Goal: Transaction & Acquisition: Purchase product/service

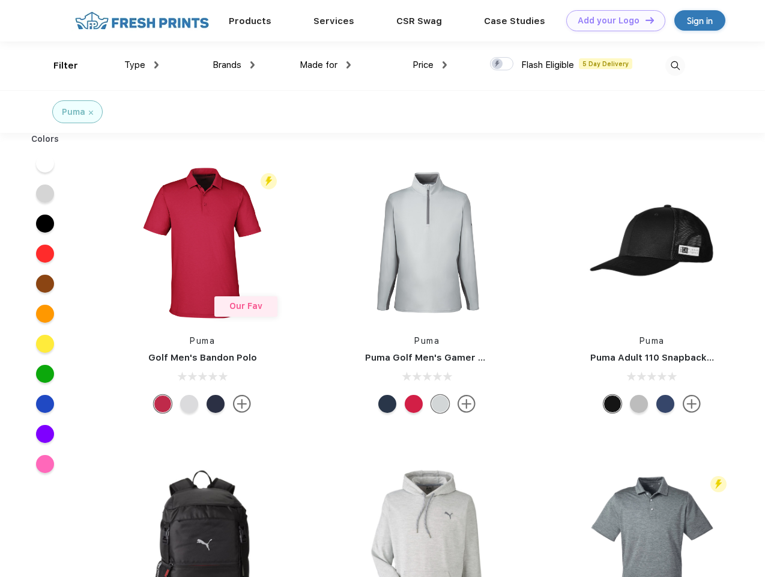
click at [611, 20] on link "Add your Logo Design Tool" at bounding box center [615, 20] width 99 height 21
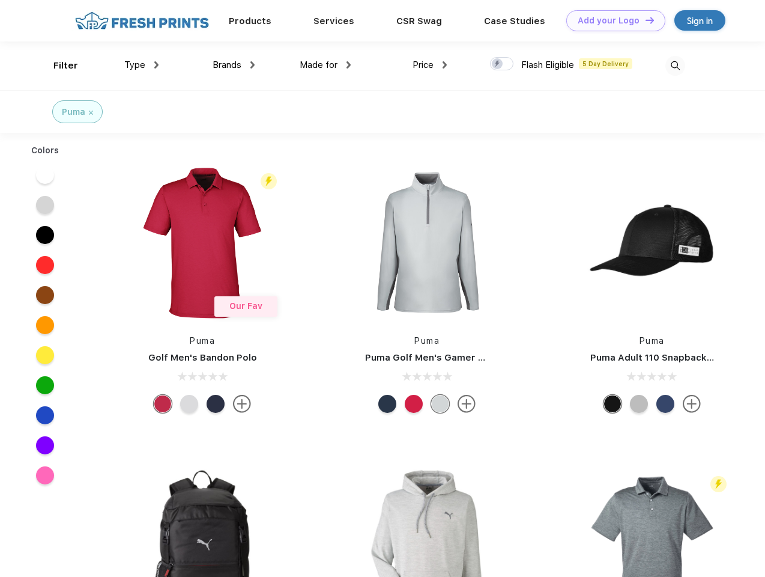
click at [0, 0] on div "Design Tool" at bounding box center [0, 0] width 0 height 0
click at [644, 20] on link "Add your Logo Design Tool" at bounding box center [615, 20] width 99 height 21
click at [58, 65] on div "Filter" at bounding box center [65, 66] width 25 height 14
click at [142, 65] on span "Type" at bounding box center [134, 64] width 21 height 11
click at [234, 65] on span "Brands" at bounding box center [227, 64] width 29 height 11
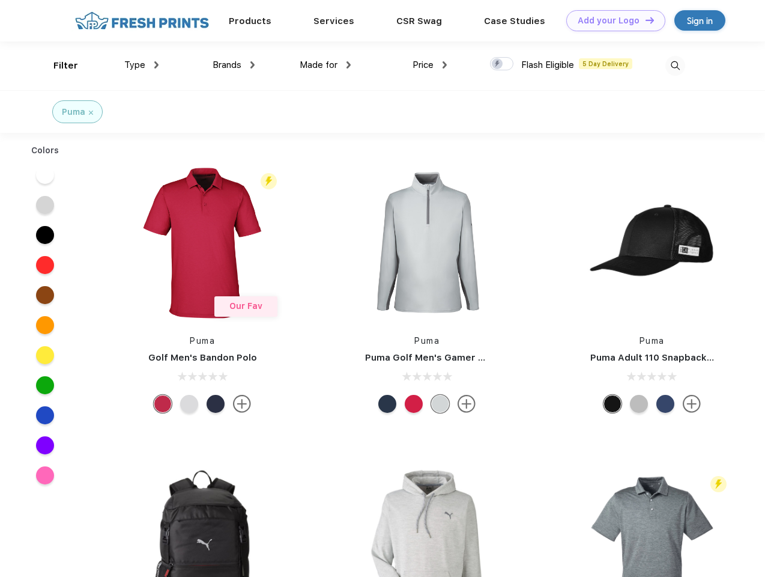
click at [326, 65] on span "Made for" at bounding box center [319, 64] width 38 height 11
click at [430, 65] on span "Price" at bounding box center [423, 64] width 21 height 11
click at [502, 64] on div at bounding box center [501, 63] width 23 height 13
click at [498, 64] on input "checkbox" at bounding box center [494, 60] width 8 height 8
click at [675, 65] on img at bounding box center [675, 66] width 20 height 20
